Goal: Task Accomplishment & Management: Manage account settings

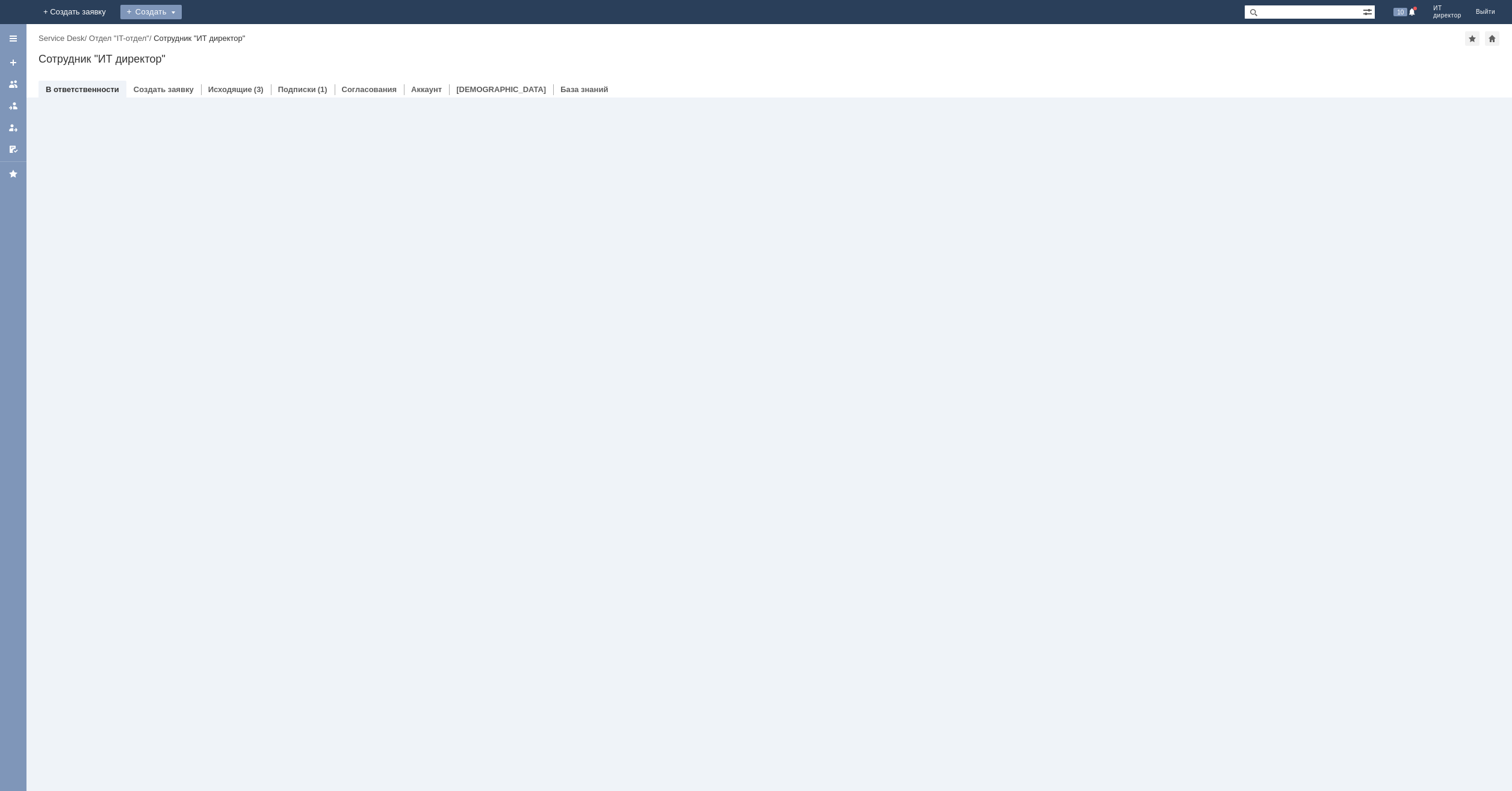
click at [182, 12] on div "Создать" at bounding box center [151, 11] width 62 height 14
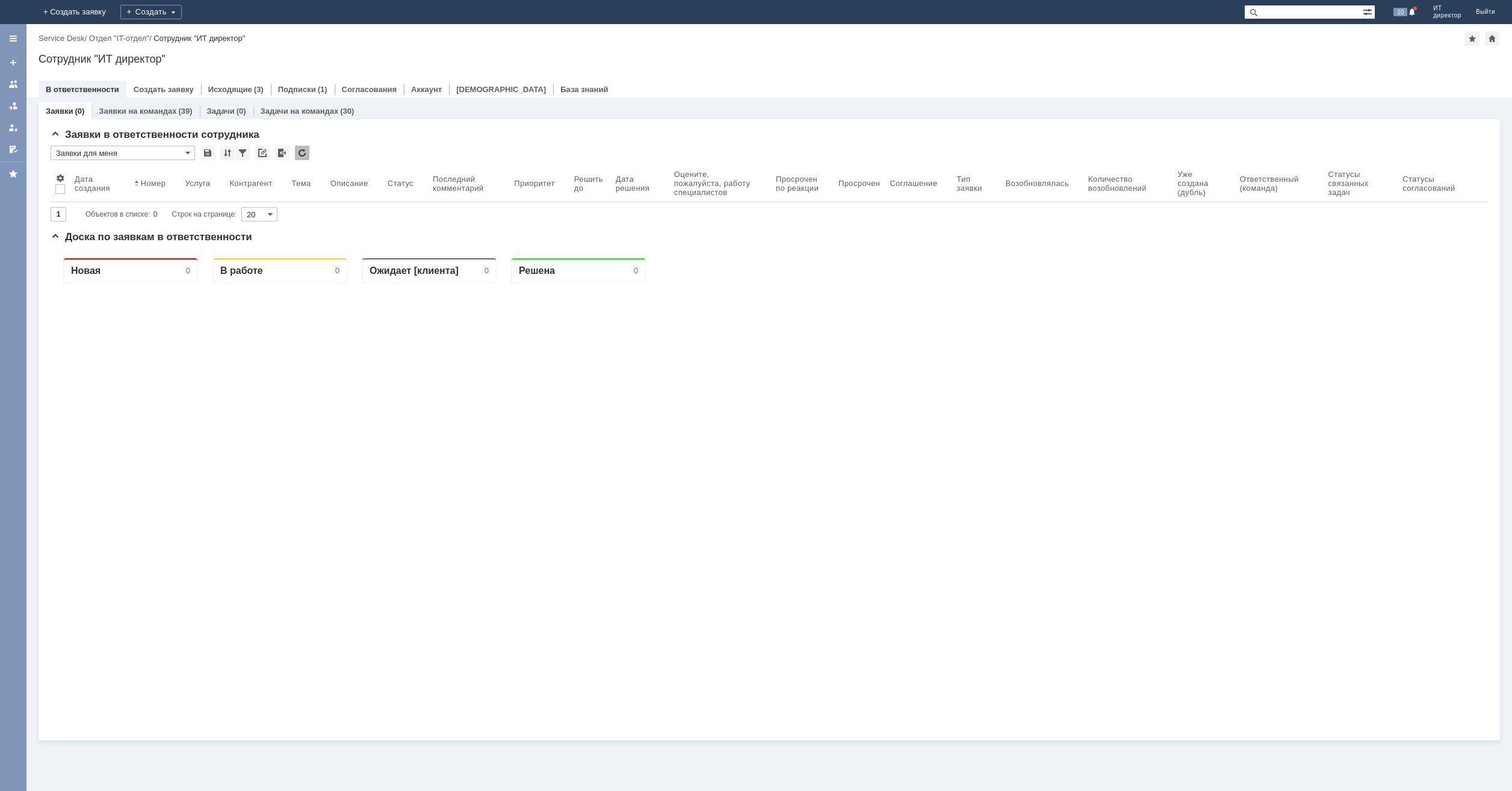
click at [113, 8] on link "+ Создать заявку" at bounding box center [75, 12] width 77 height 24
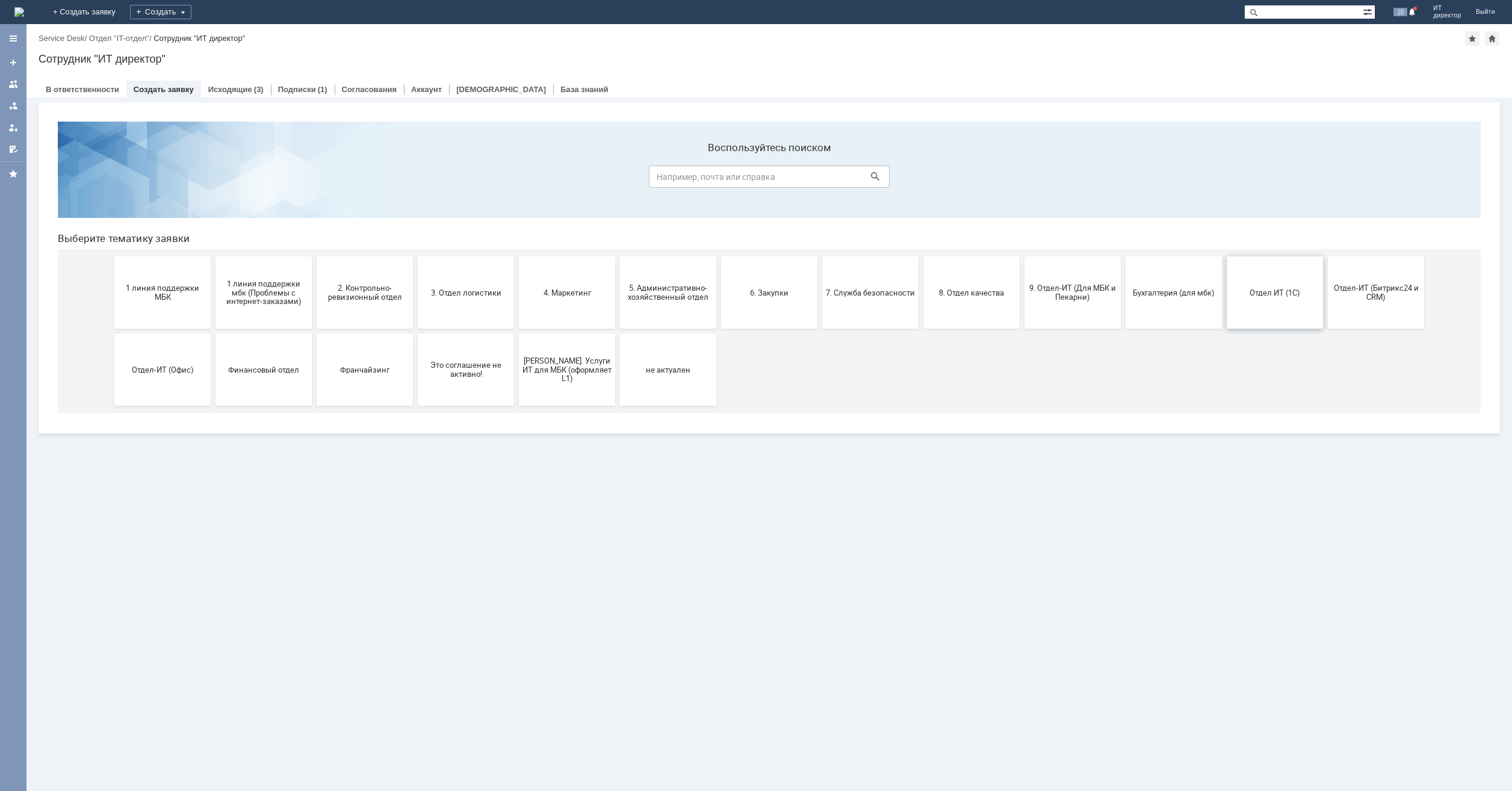
click at [1267, 295] on span "Отдел ИТ (1С)" at bounding box center [1275, 292] width 89 height 9
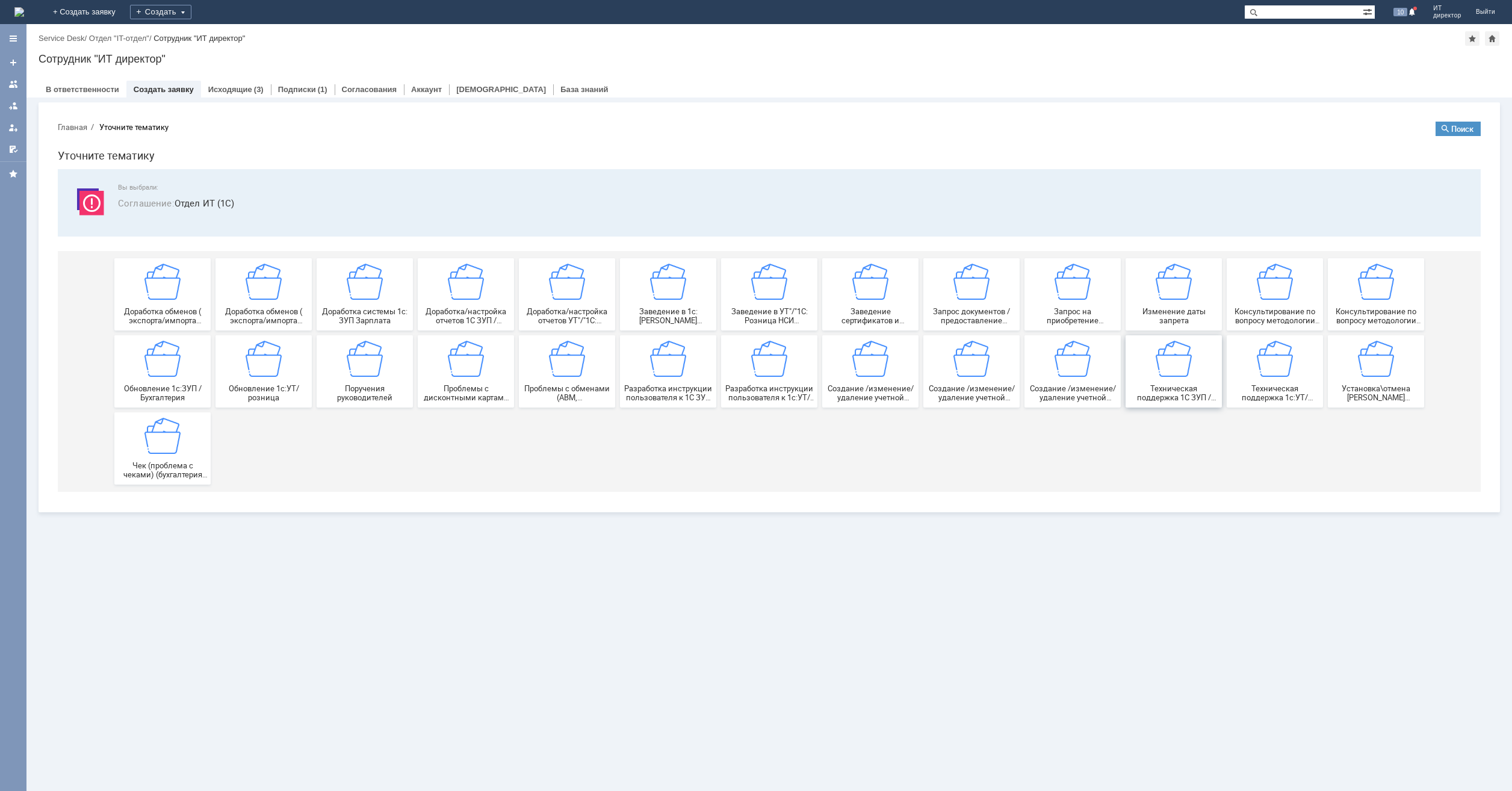
click at [1169, 359] on img at bounding box center [1173, 358] width 36 height 36
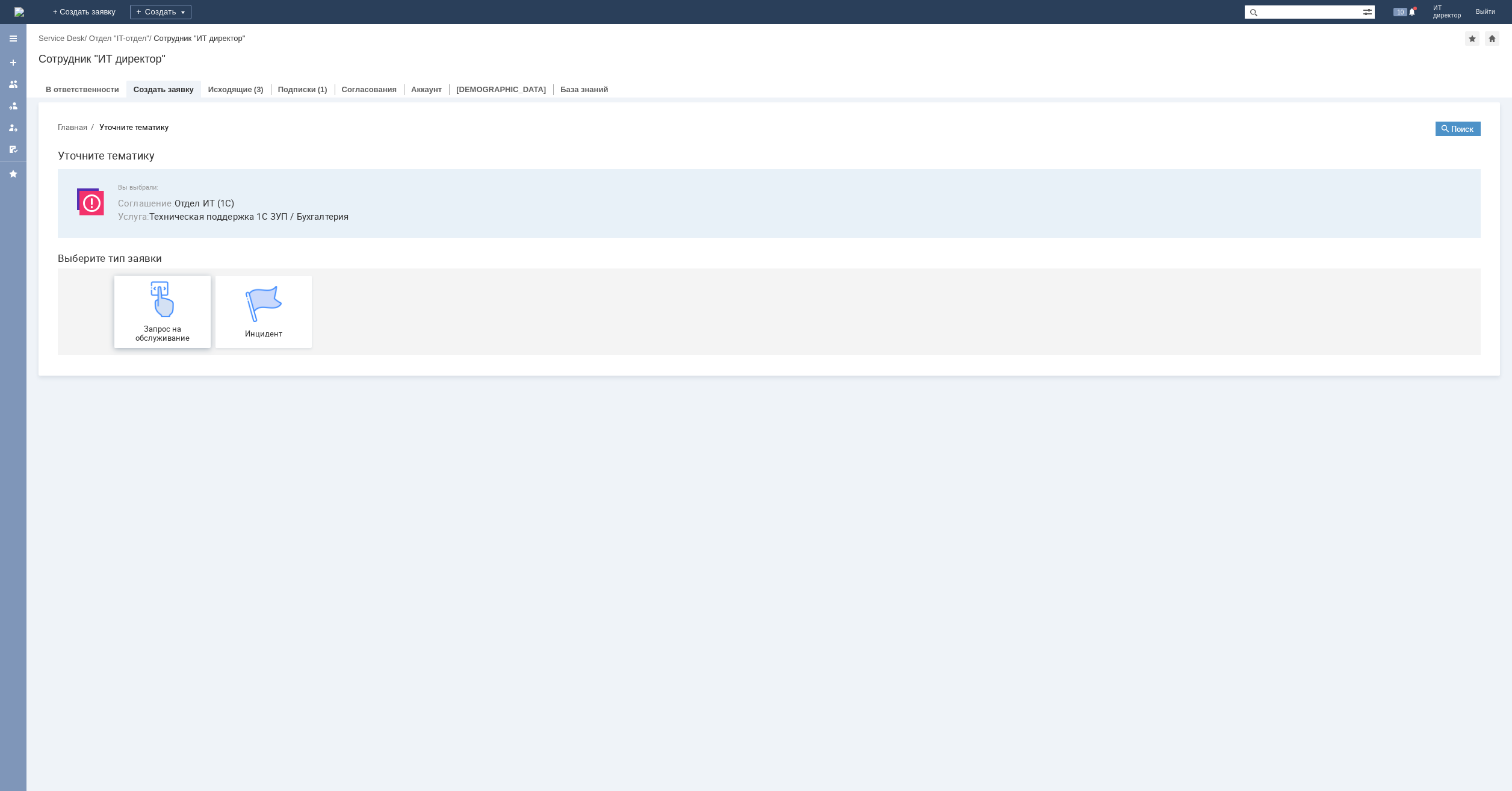
click at [171, 311] on img at bounding box center [162, 299] width 36 height 36
click at [24, 16] on img at bounding box center [19, 12] width 10 height 10
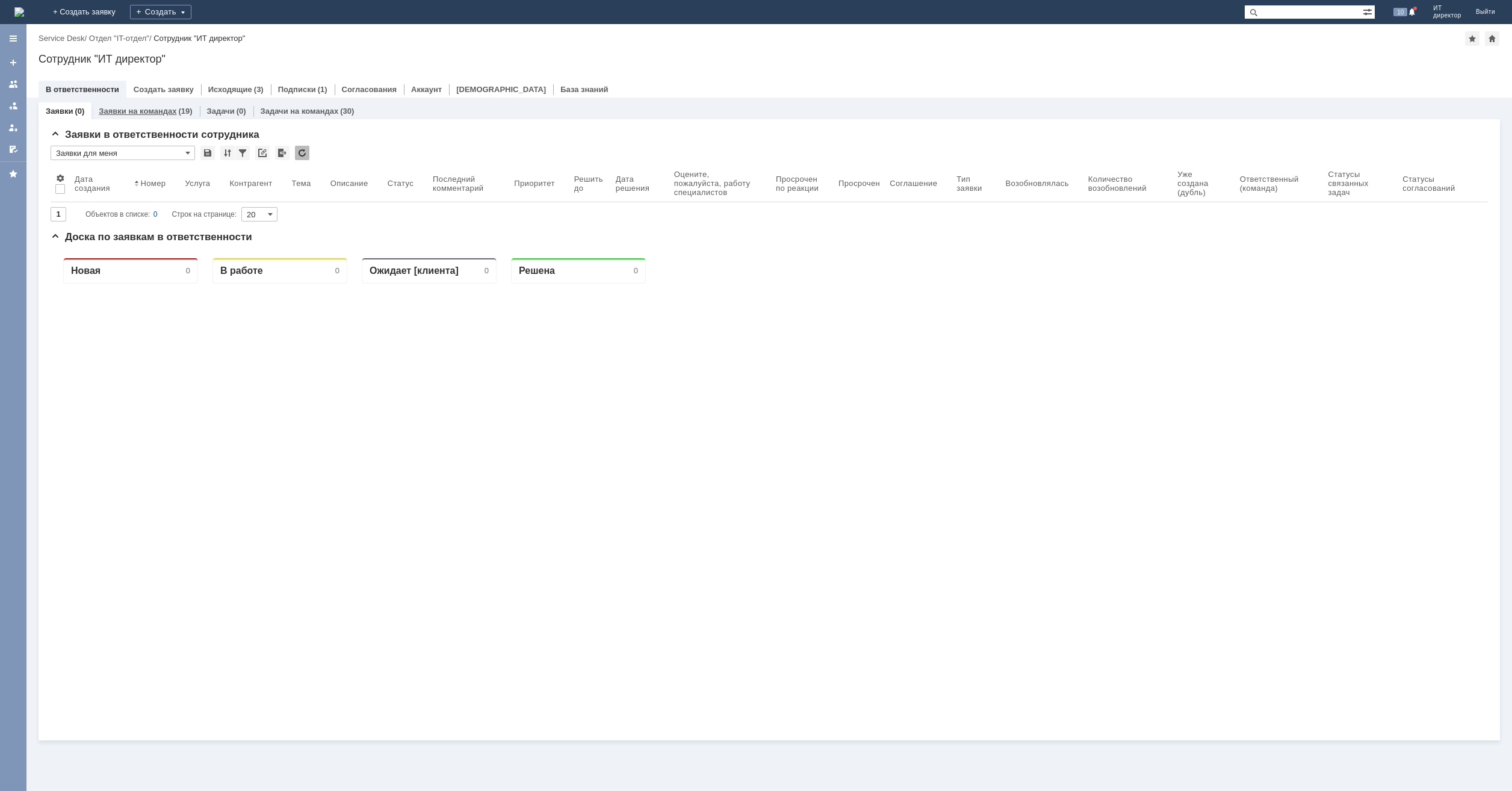
click at [168, 104] on div "Заявки на командах (19)" at bounding box center [145, 111] width 108 height 18
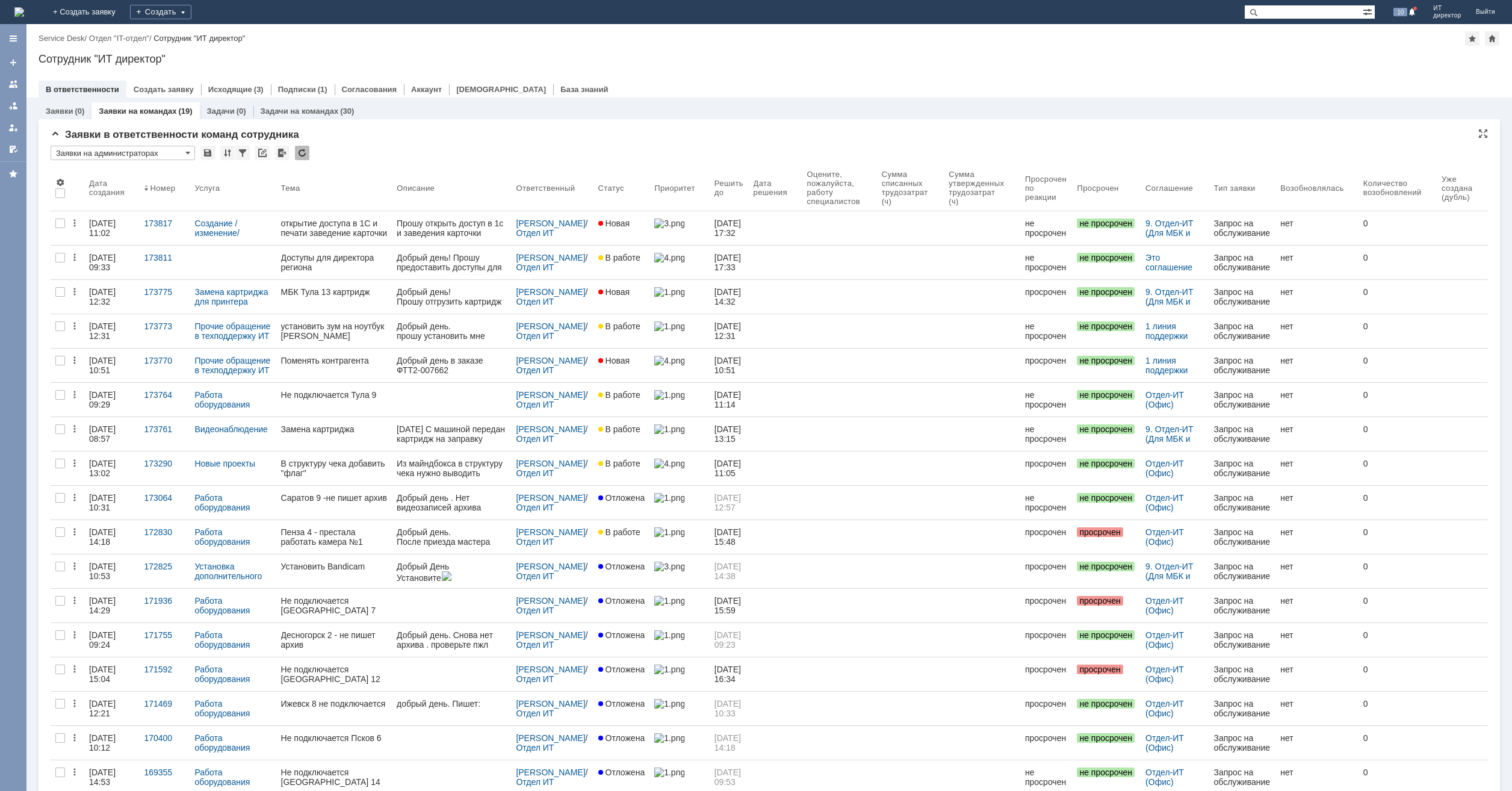
click at [191, 156] on input "Заявки на администраторах" at bounding box center [122, 152] width 145 height 14
click at [160, 202] on div "Заявки на отделе ИТ" at bounding box center [122, 211] width 143 height 19
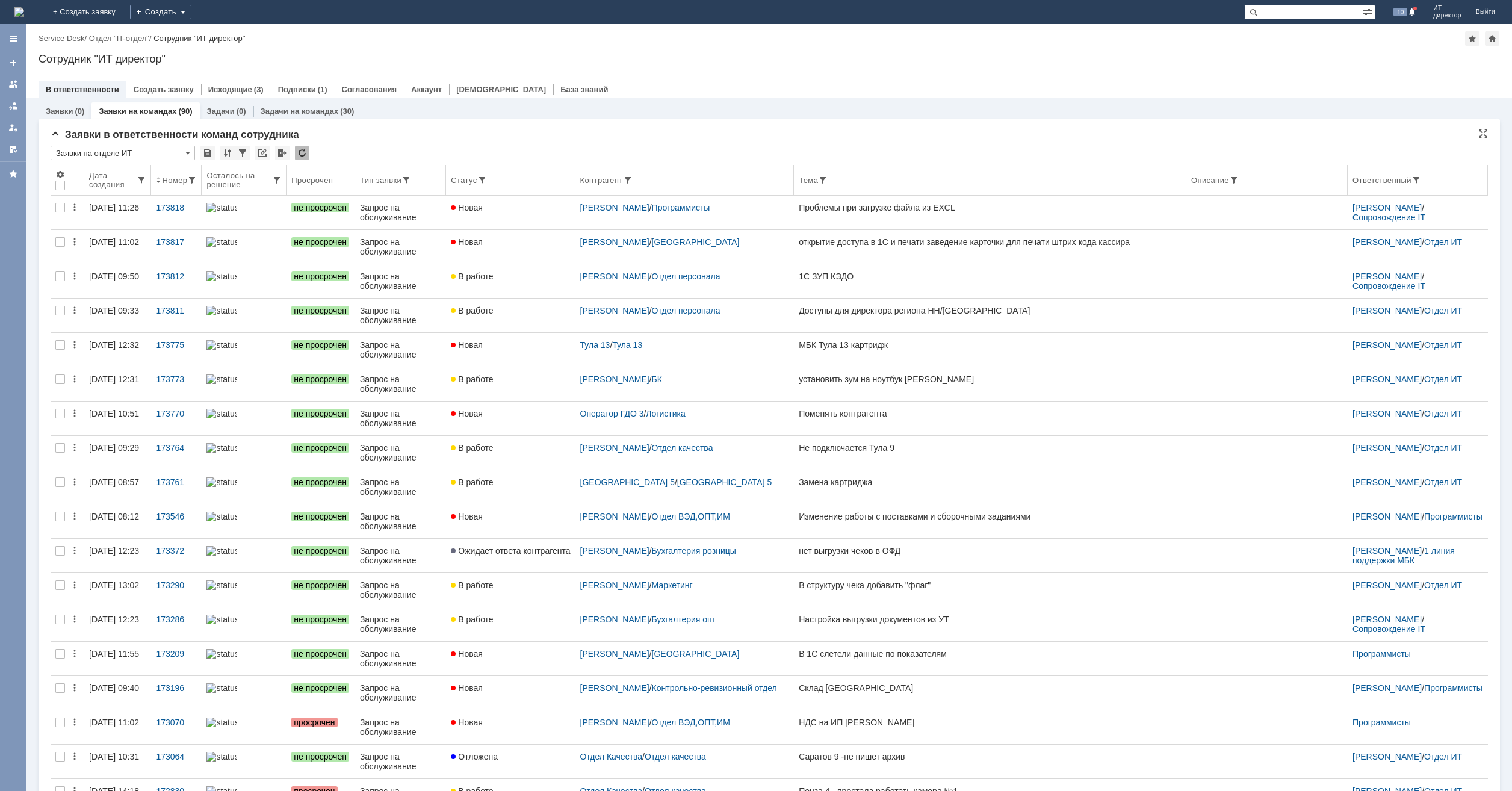
scroll to position [0, 0]
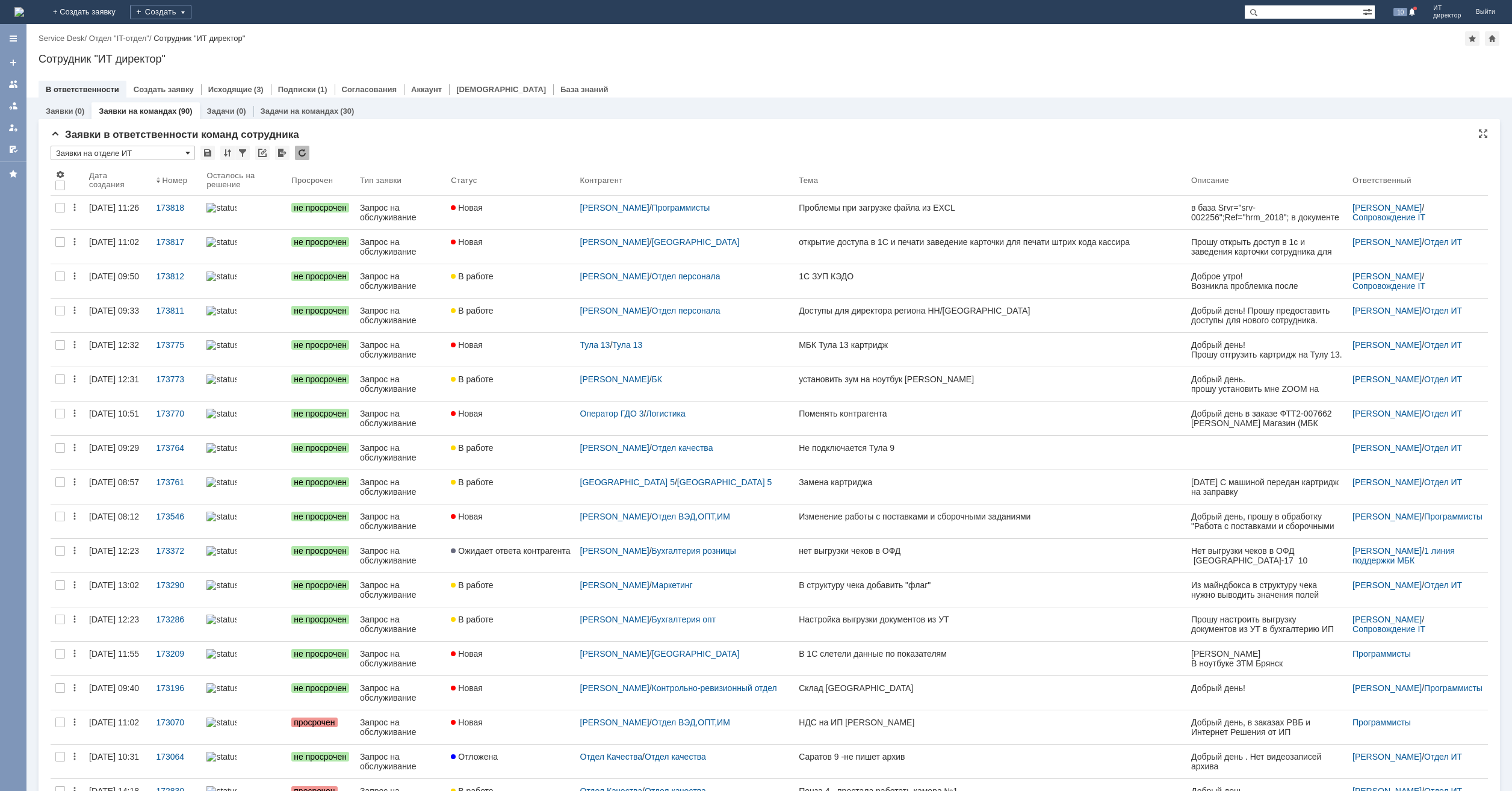
click at [187, 150] on span at bounding box center [188, 153] width 4 height 10
click at [155, 218] on span "Заявки на отделе ИТ Просрочен" at bounding box center [123, 222] width 129 height 10
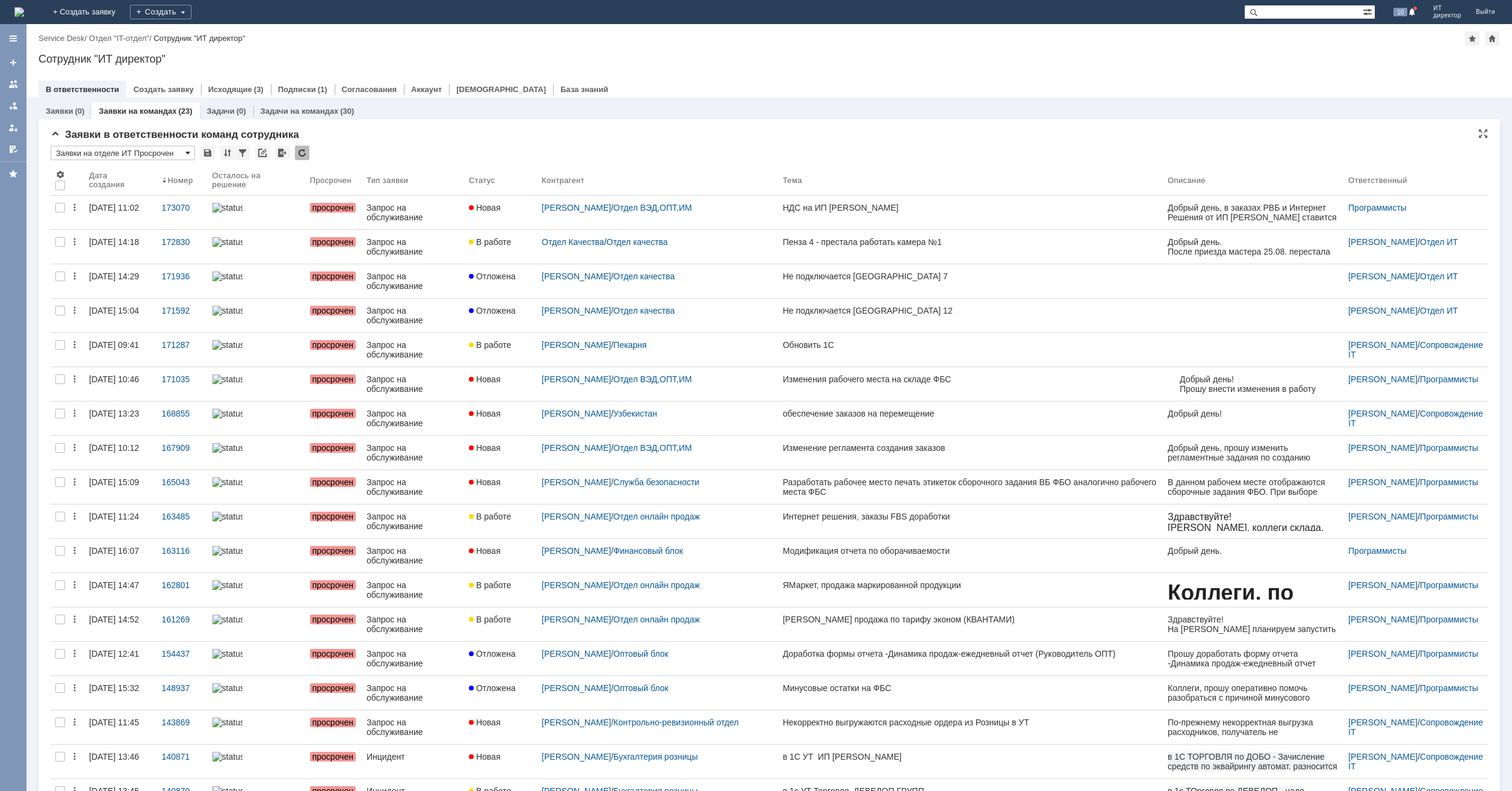
click at [187, 152] on span at bounding box center [188, 153] width 4 height 10
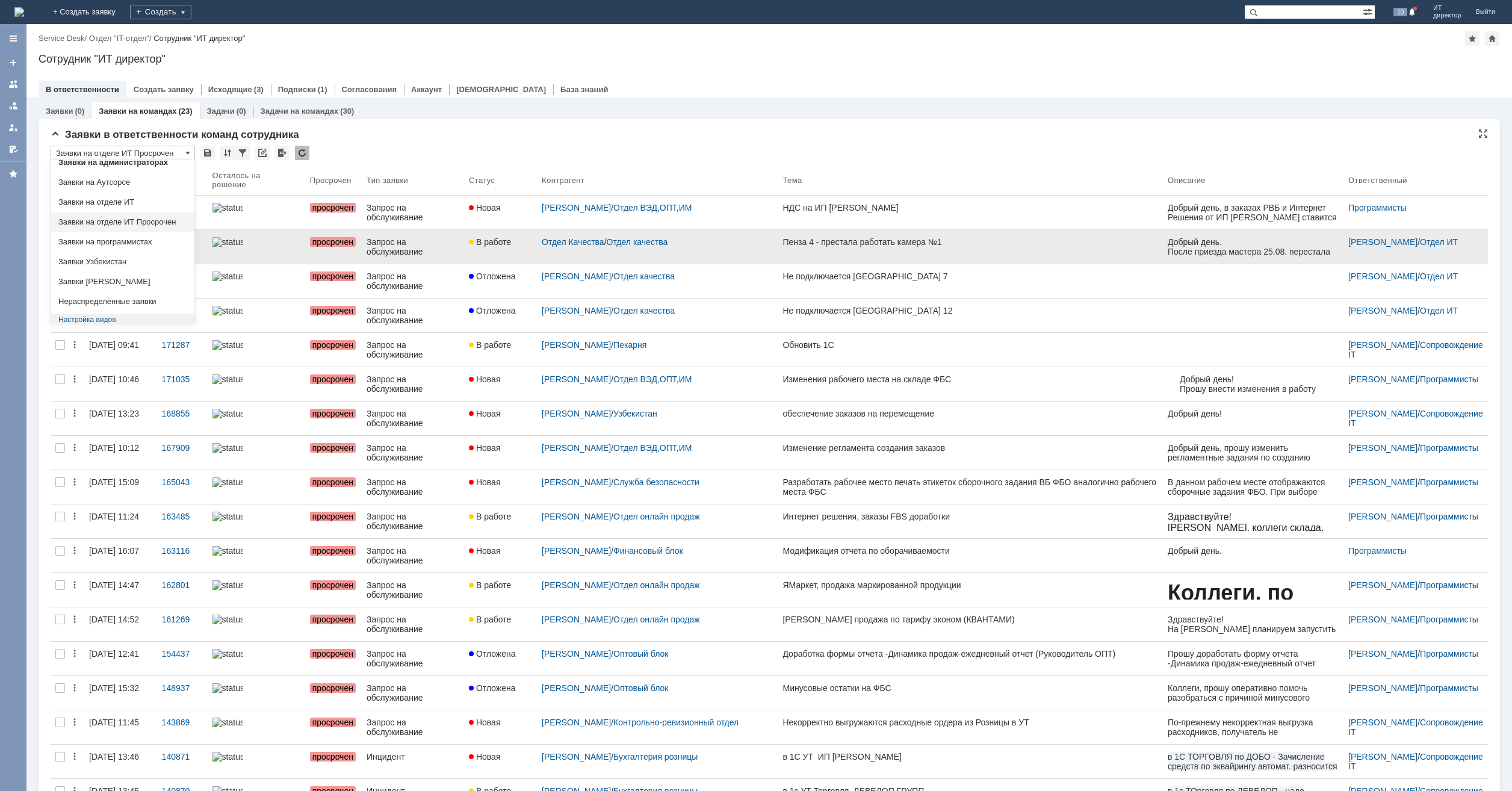
click at [148, 240] on span "Заявки на программистах" at bounding box center [123, 242] width 129 height 10
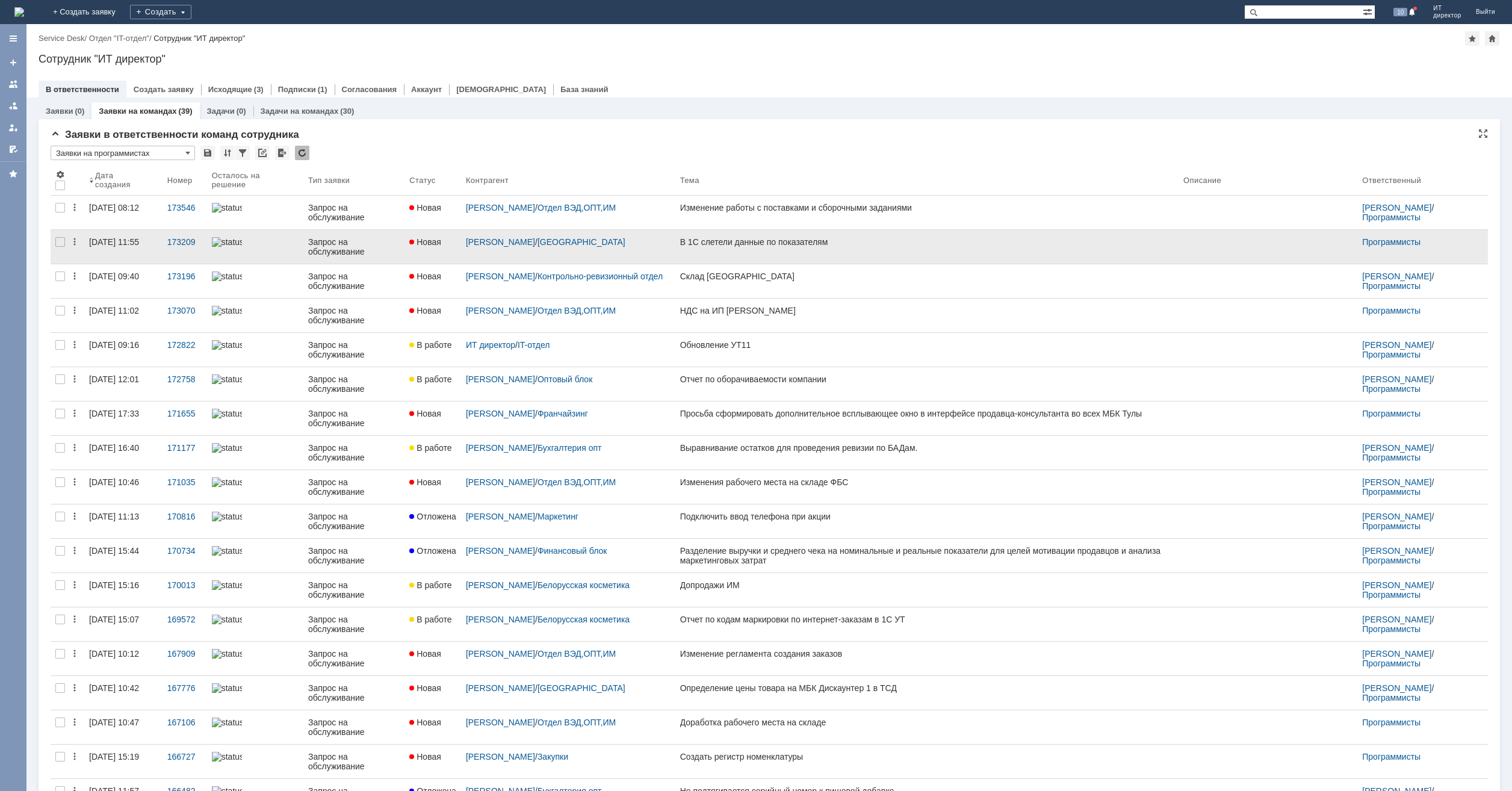
type input "Заявки на программистах"
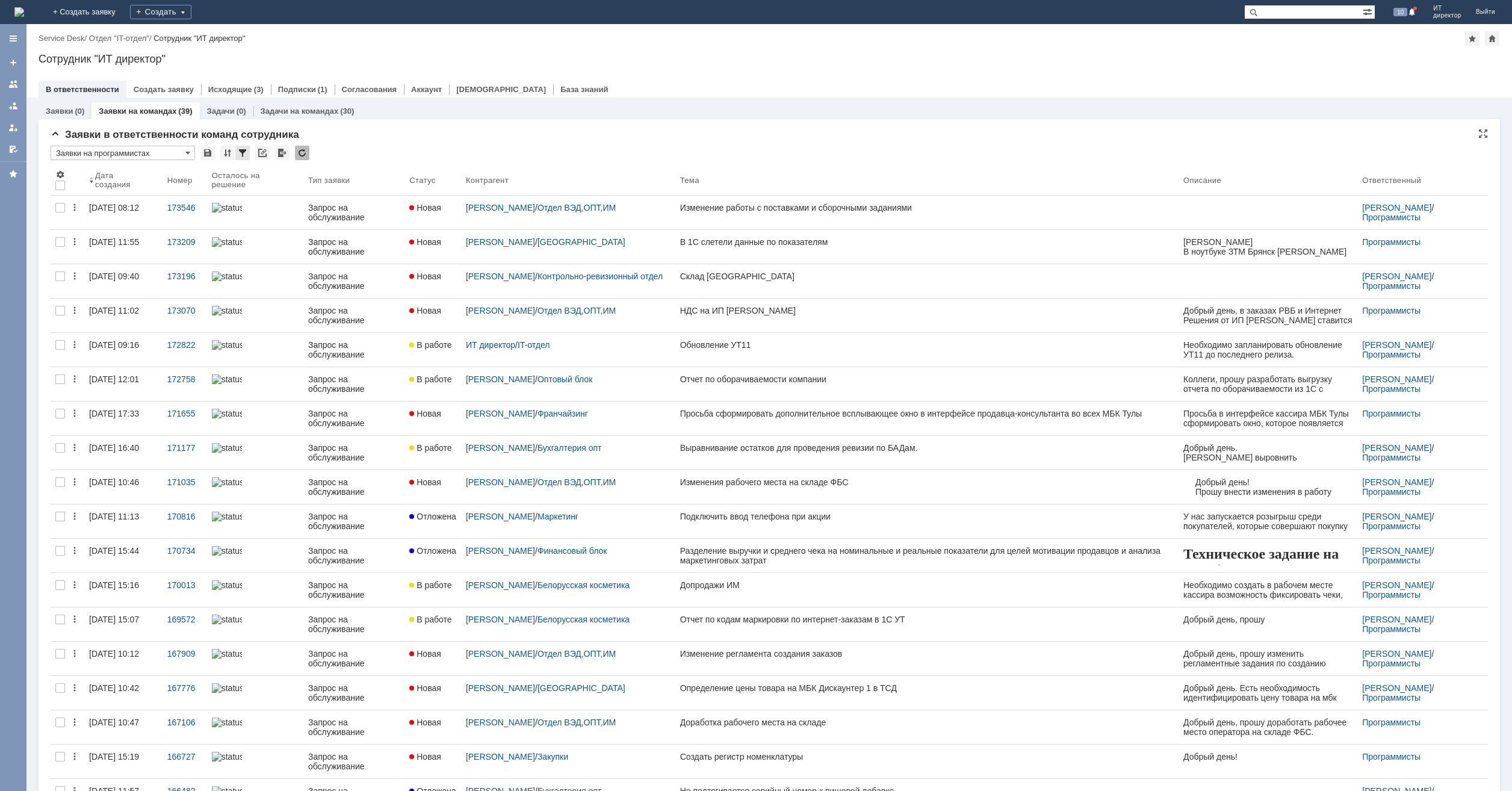
click at [243, 154] on div at bounding box center [242, 152] width 14 height 14
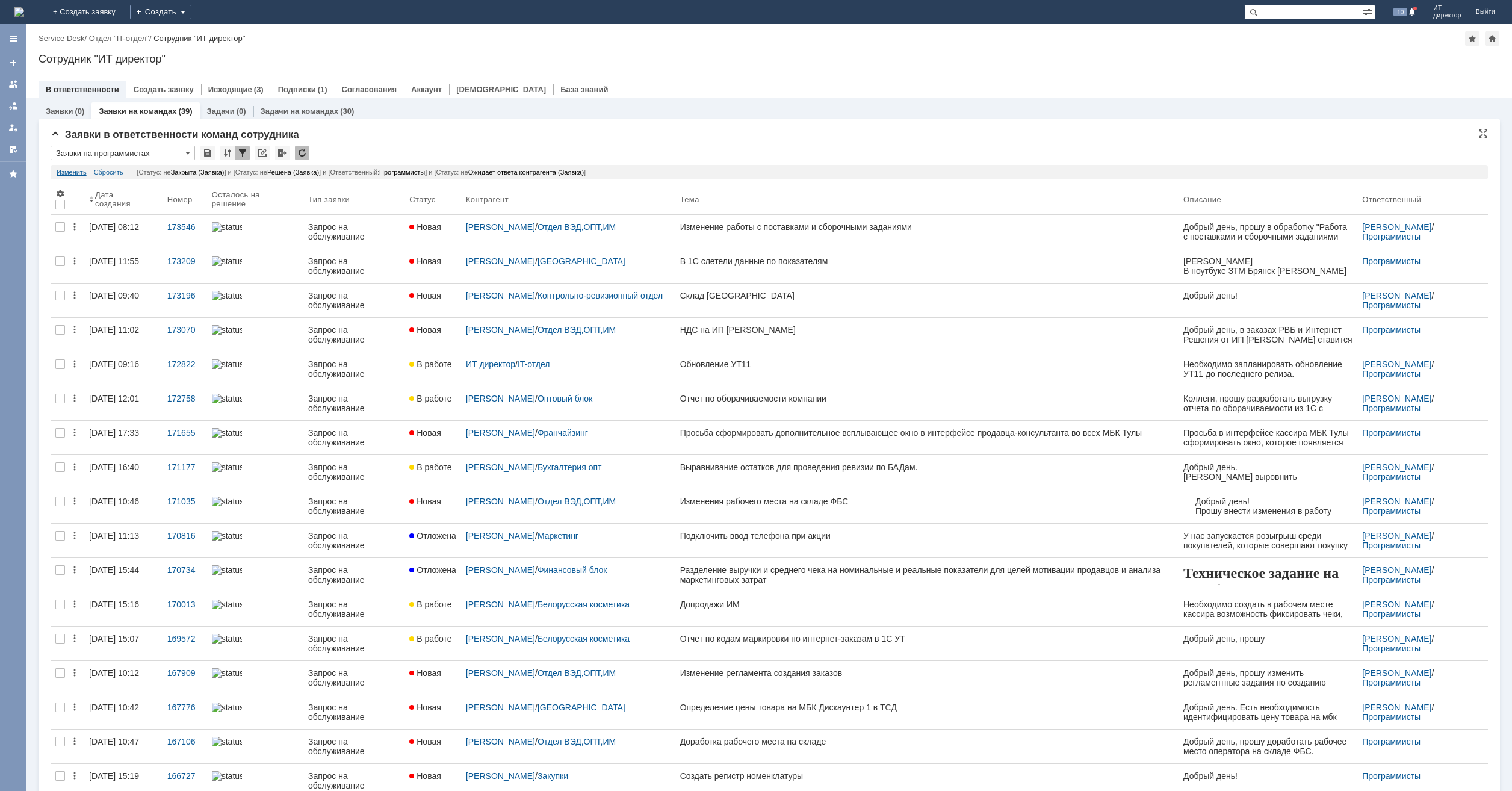
click at [73, 168] on link "Изменить" at bounding box center [71, 171] width 30 height 14
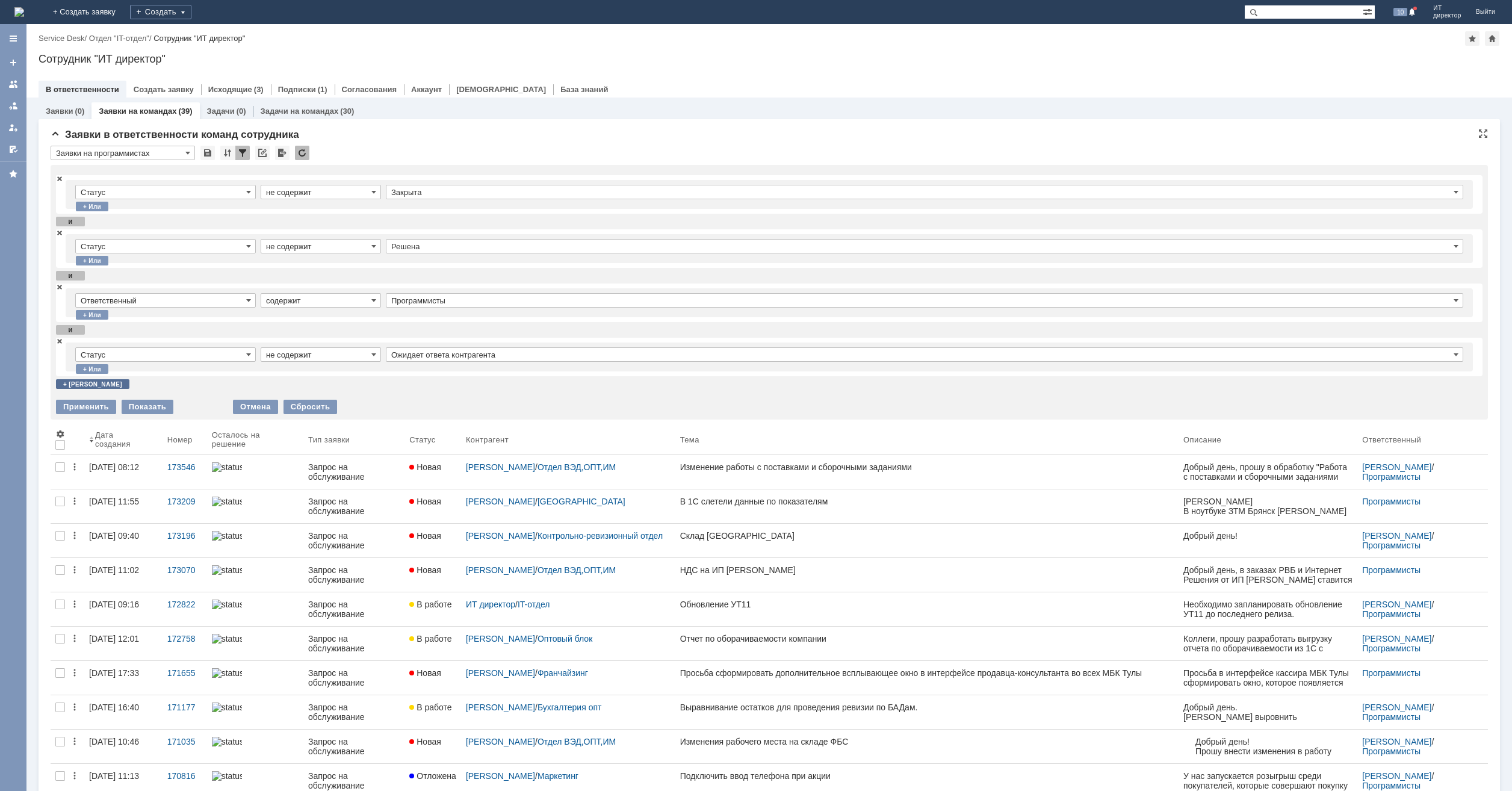
click at [68, 384] on div "+ [PERSON_NAME]" at bounding box center [92, 383] width 73 height 10
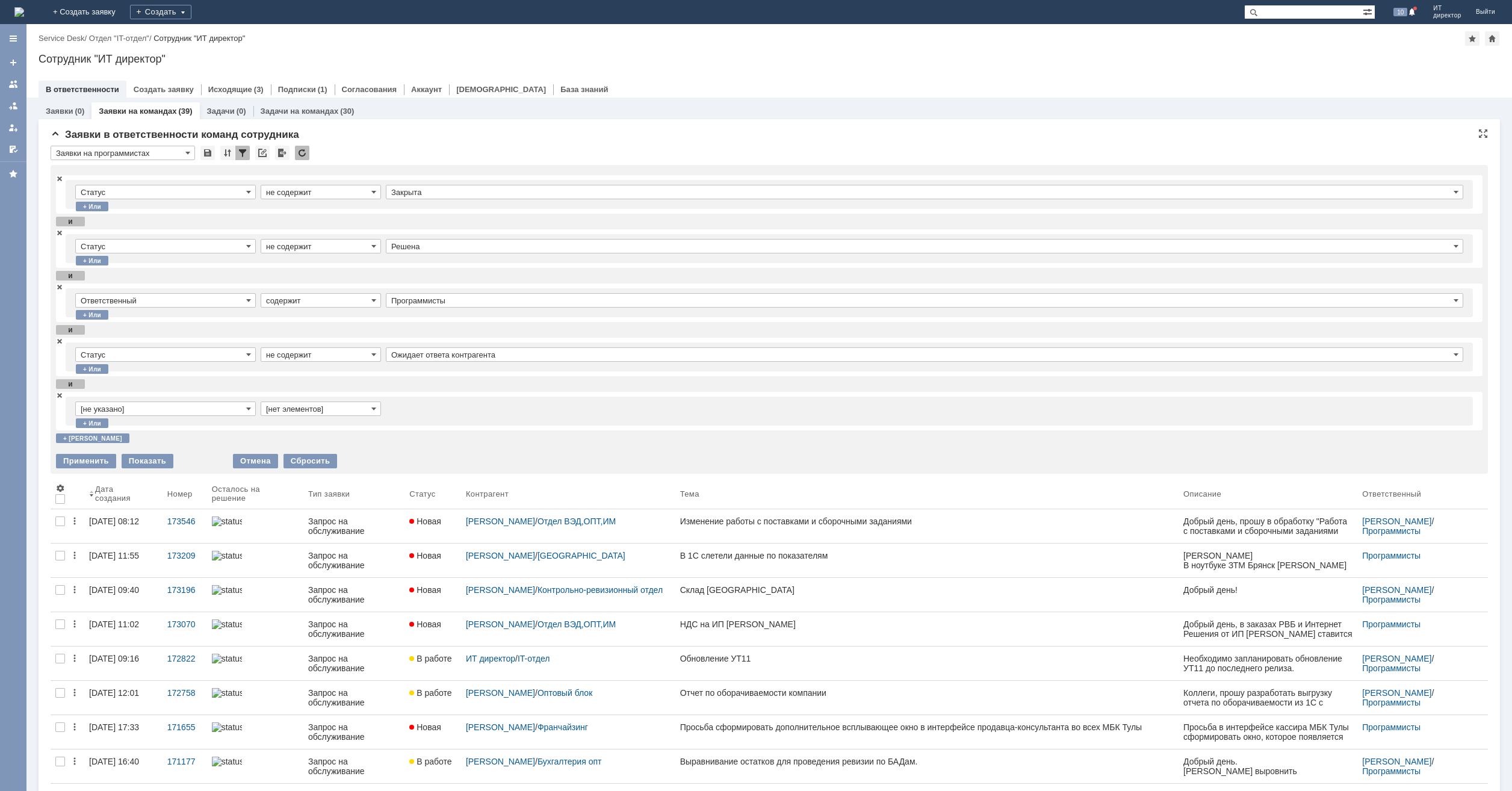
click at [148, 408] on input "[не указано]" at bounding box center [165, 408] width 181 height 14
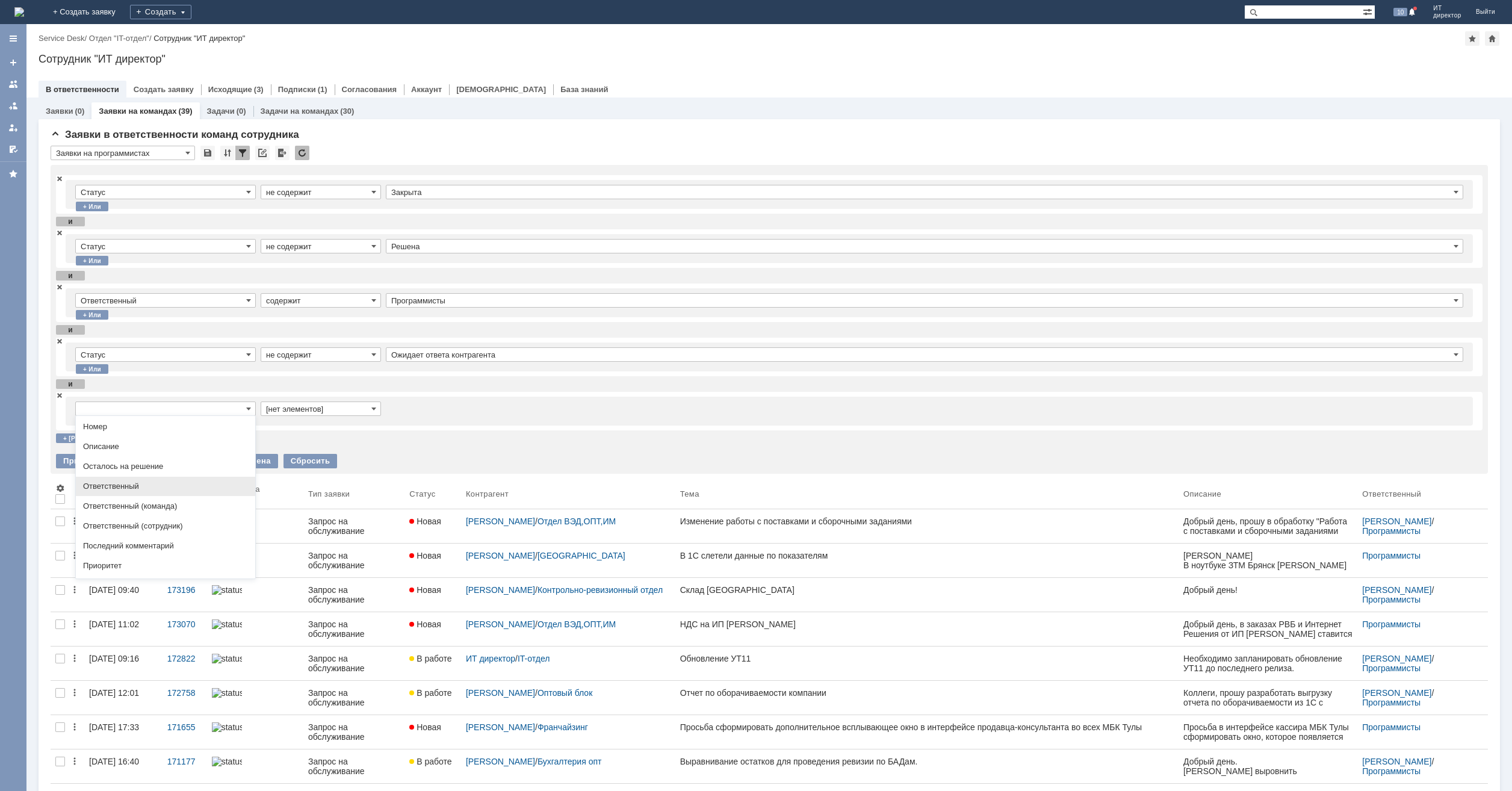
click at [164, 491] on span "Ответственный" at bounding box center [165, 486] width 165 height 10
type input "Ответственный"
type input "содержит"
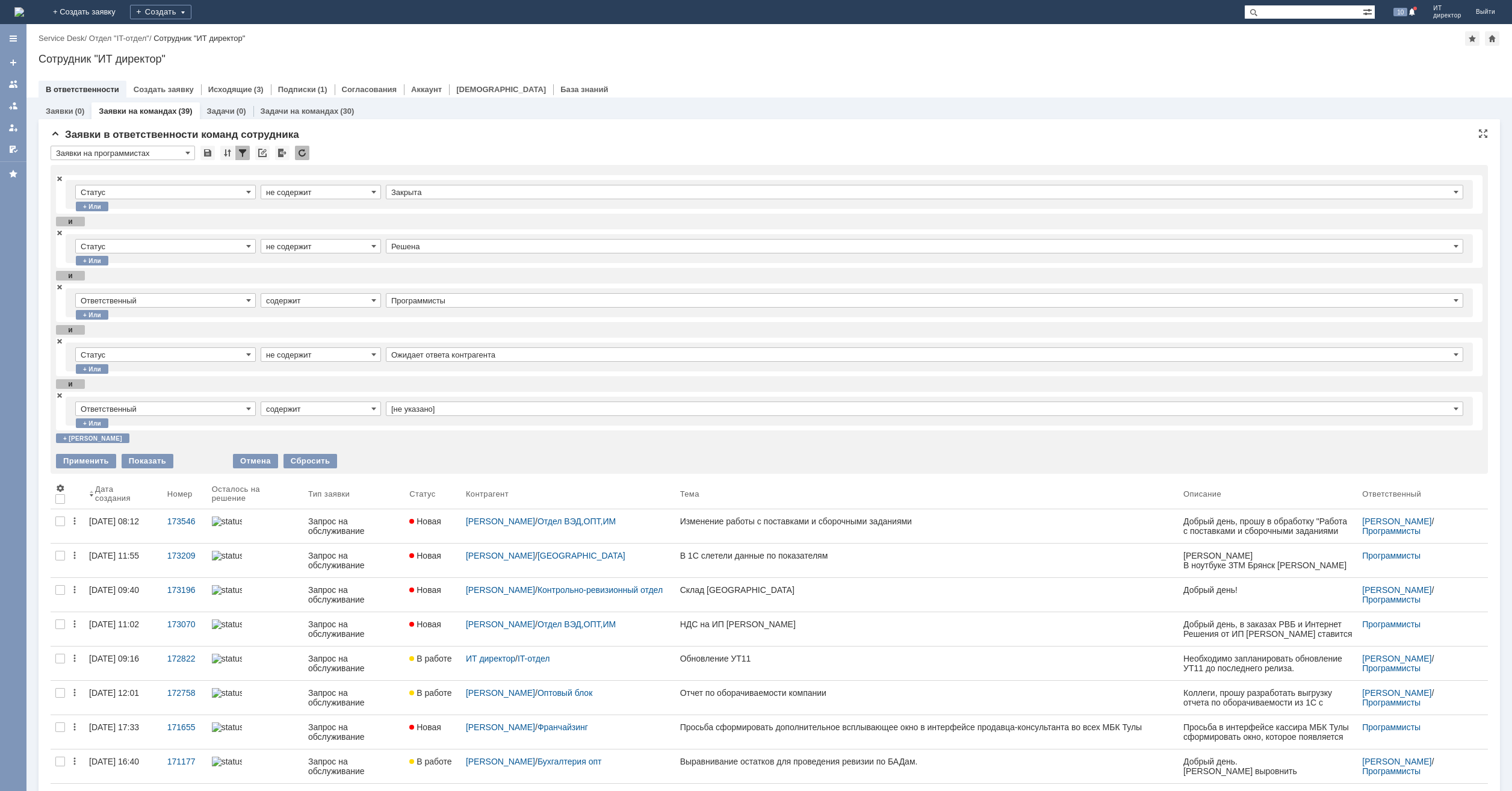
type input "Ответственный"
click at [425, 404] on input "[не указано]" at bounding box center [924, 408] width 1077 height 14
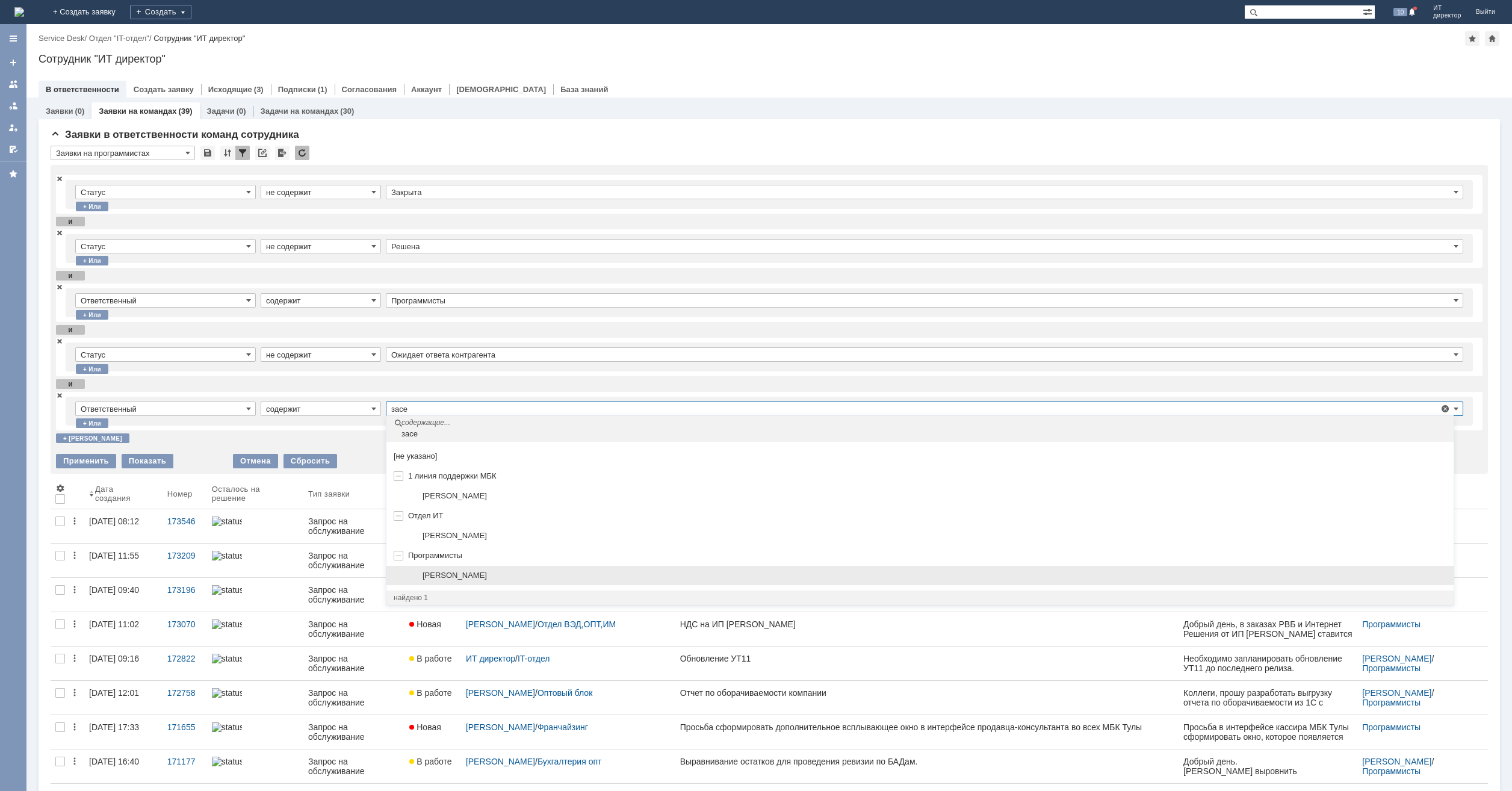
click at [443, 572] on span "[PERSON_NAME]" at bounding box center [455, 575] width 65 height 9
type input "[PERSON_NAME]"
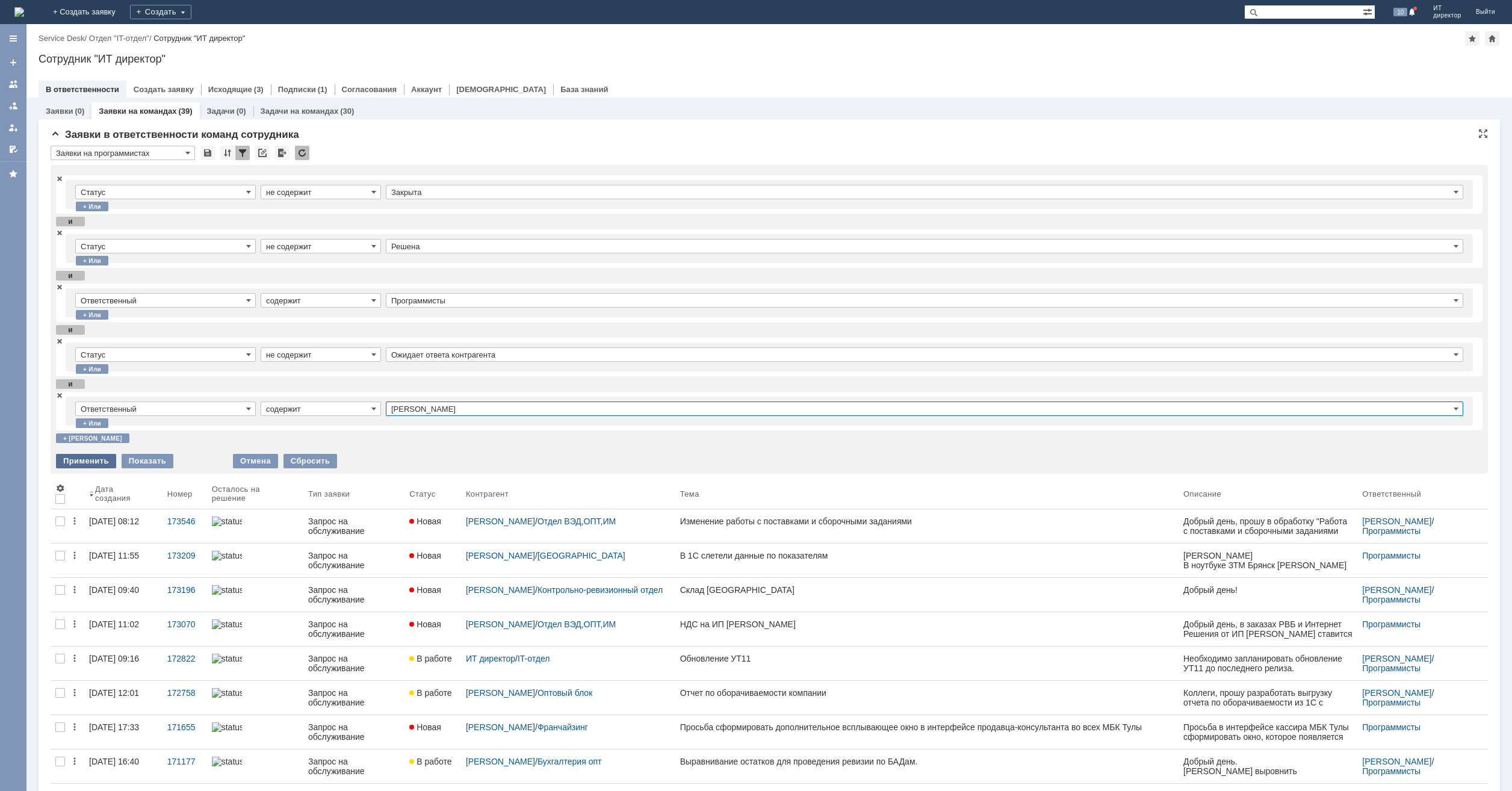
click at [96, 464] on div "Применить" at bounding box center [85, 460] width 60 height 14
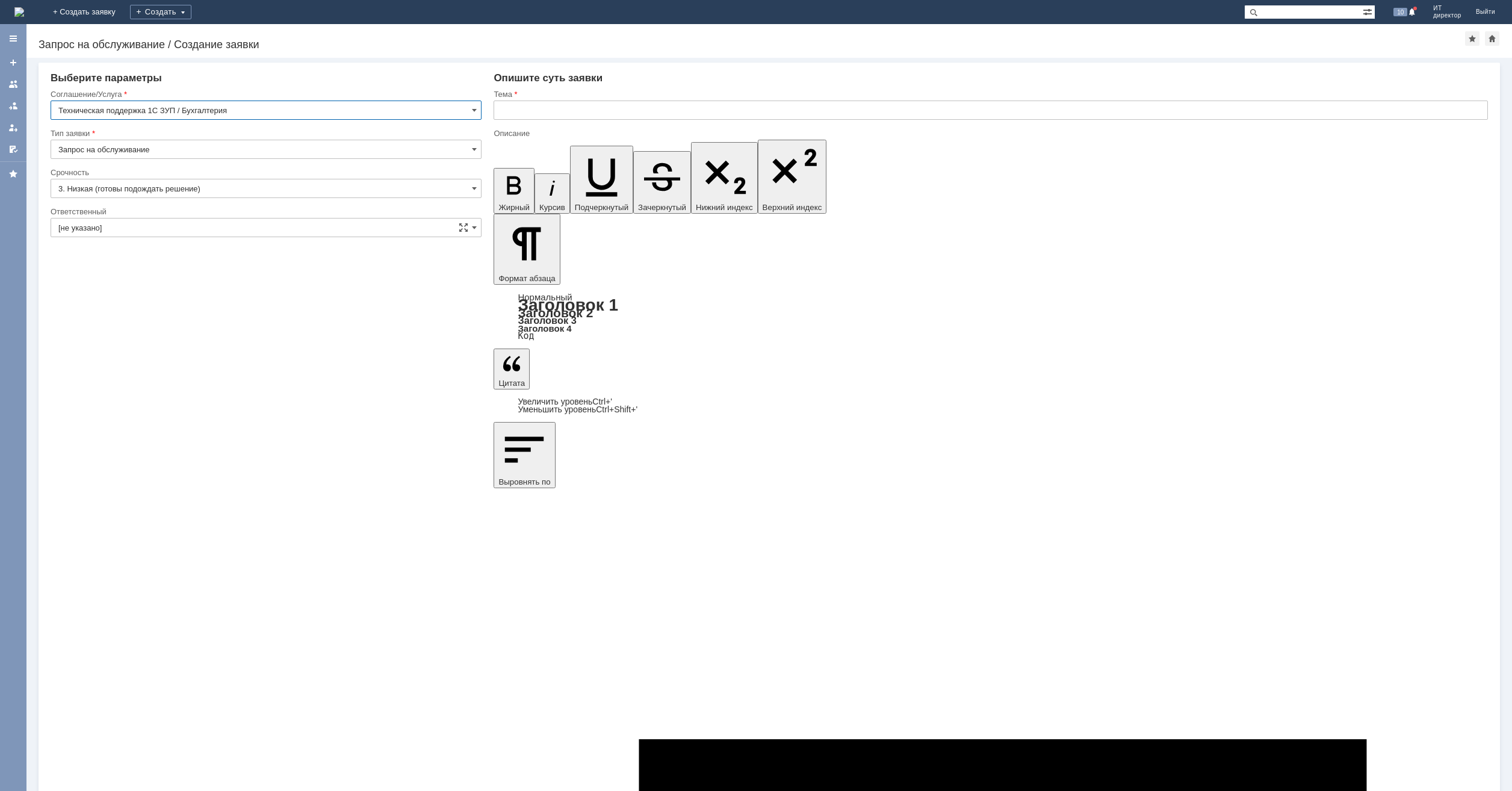
click at [24, 14] on img at bounding box center [19, 12] width 10 height 10
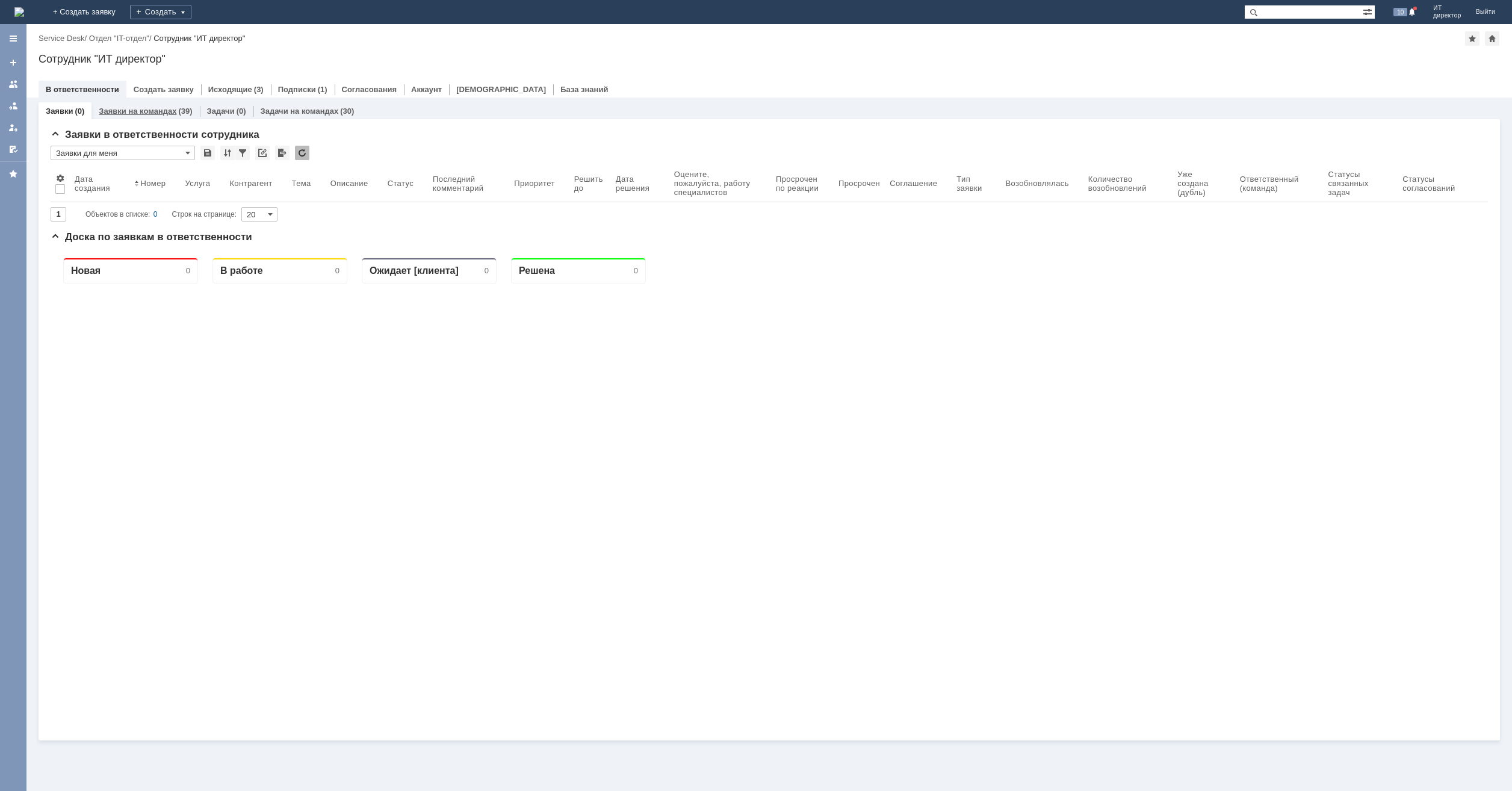
click at [164, 107] on link "Заявки на командах" at bounding box center [137, 111] width 78 height 9
